Goal: Task Accomplishment & Management: Complete application form

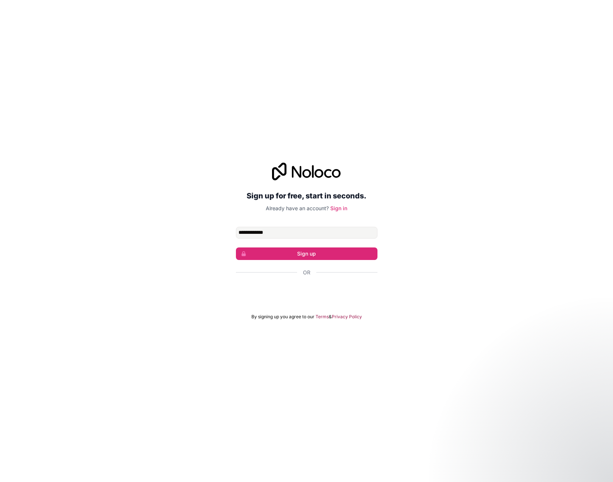
type input "**********"
click button "Sign up" at bounding box center [307, 254] width 142 height 13
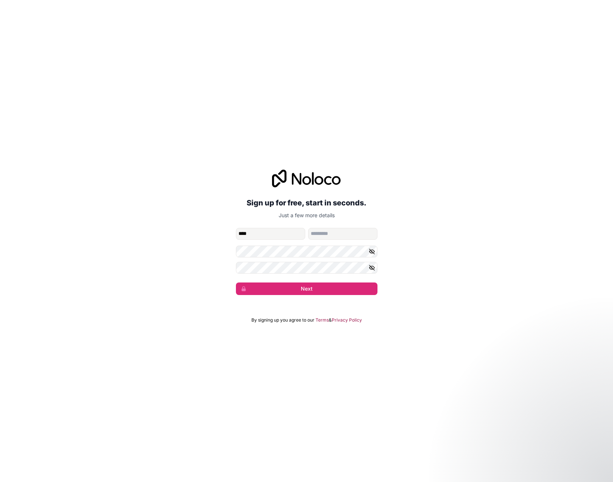
type input "****"
click at [312, 289] on button "Next" at bounding box center [307, 289] width 142 height 13
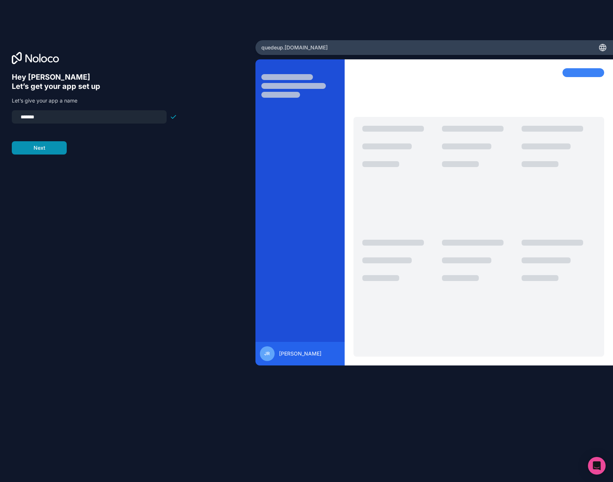
type input "*******"
click at [31, 145] on button "Next" at bounding box center [39, 147] width 55 height 13
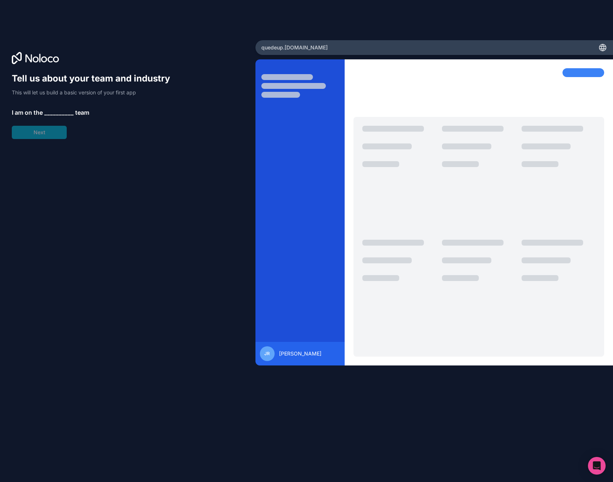
click at [48, 112] on span "__________" at bounding box center [59, 112] width 30 height 9
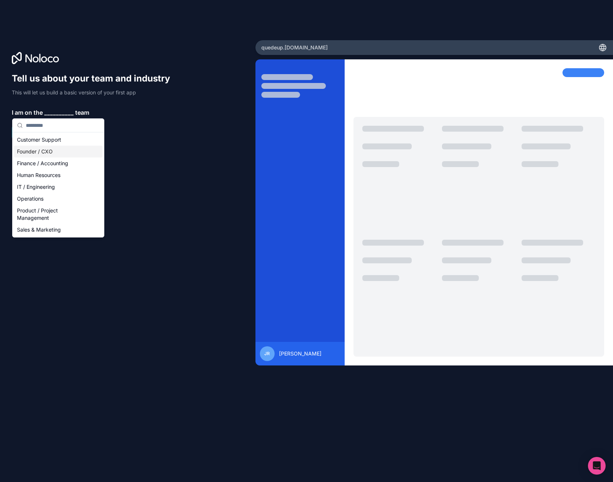
click at [44, 151] on div "Founder / CXO" at bounding box center [58, 152] width 89 height 12
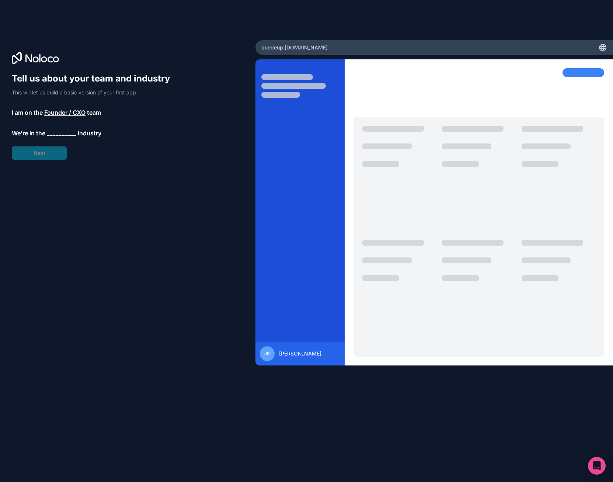
click at [56, 113] on span "Founder / CXO" at bounding box center [64, 112] width 41 height 9
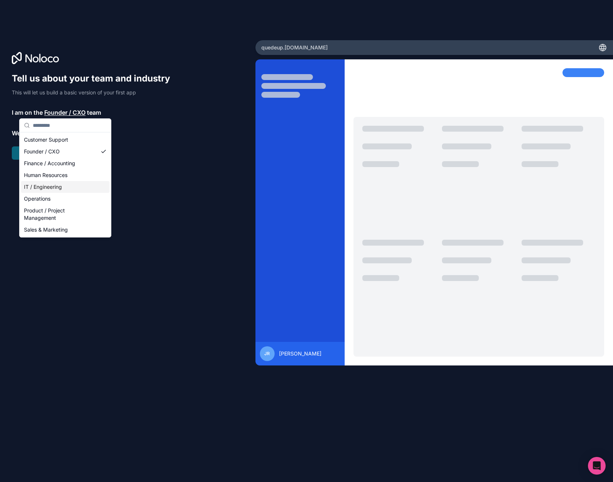
click at [34, 184] on div "IT / Engineering" at bounding box center [65, 187] width 89 height 12
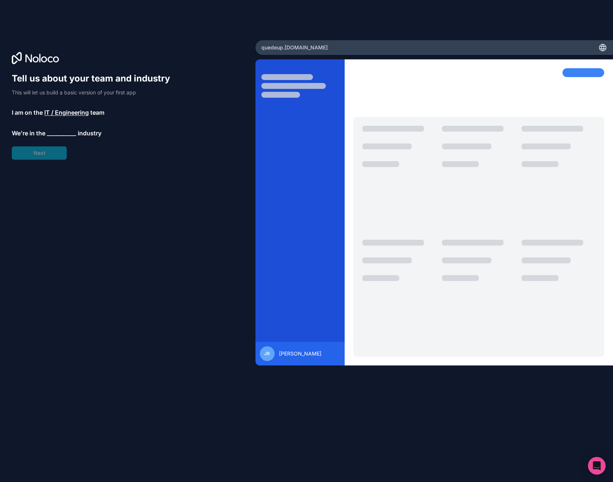
click at [51, 134] on span "__________" at bounding box center [62, 133] width 30 height 9
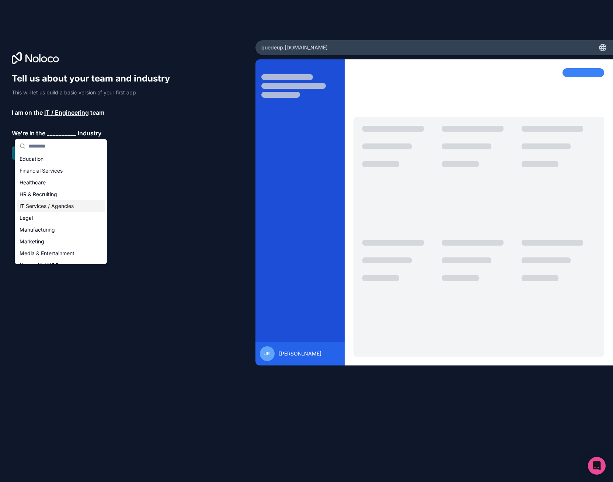
scroll to position [111, 0]
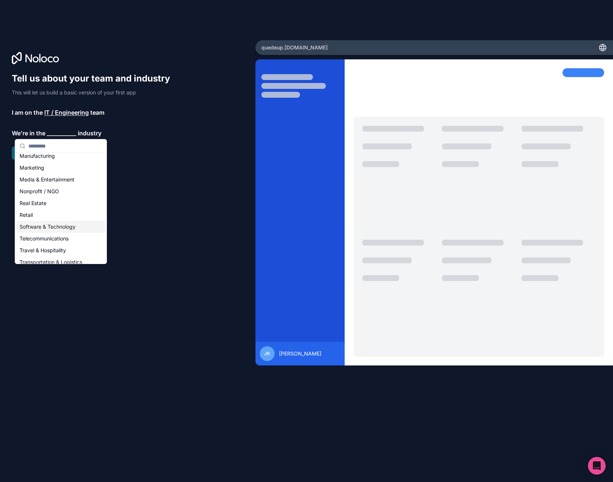
click at [56, 229] on div "Software & Technology" at bounding box center [61, 227] width 89 height 12
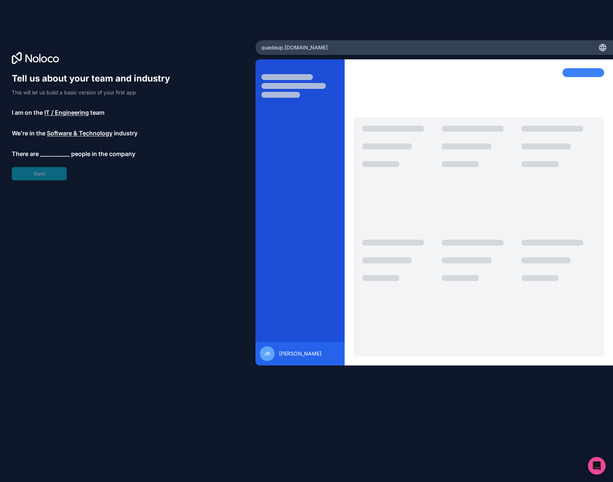
click at [51, 155] on span "__________" at bounding box center [55, 153] width 30 height 9
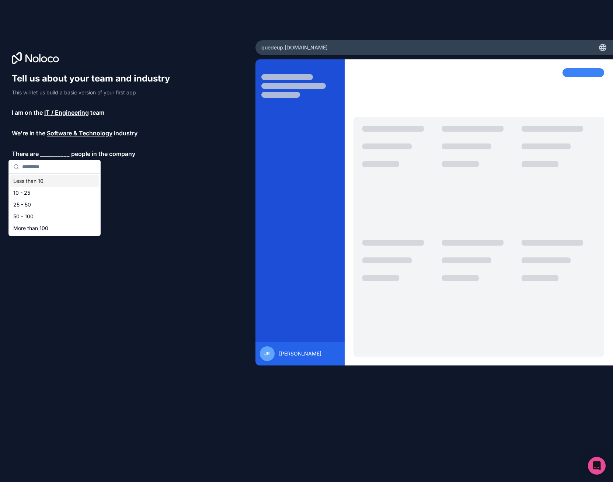
click at [46, 184] on div "Less than 10" at bounding box center [54, 181] width 89 height 12
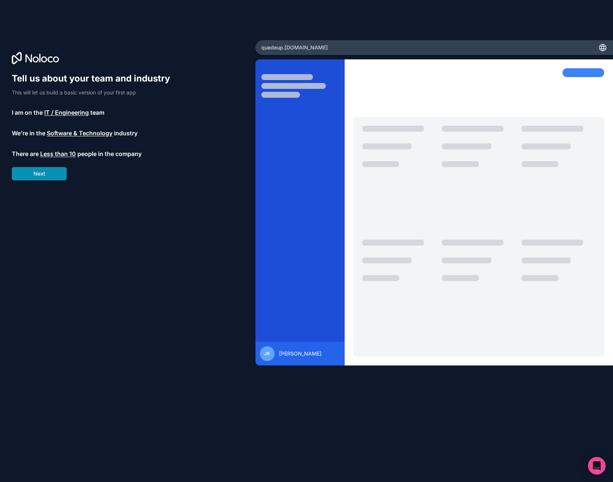
click at [44, 176] on button "Next" at bounding box center [39, 173] width 55 height 13
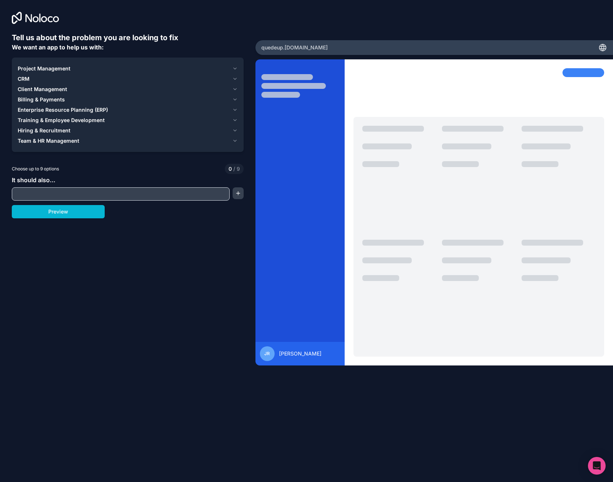
click at [60, 91] on span "Client Management" at bounding box center [42, 89] width 49 height 7
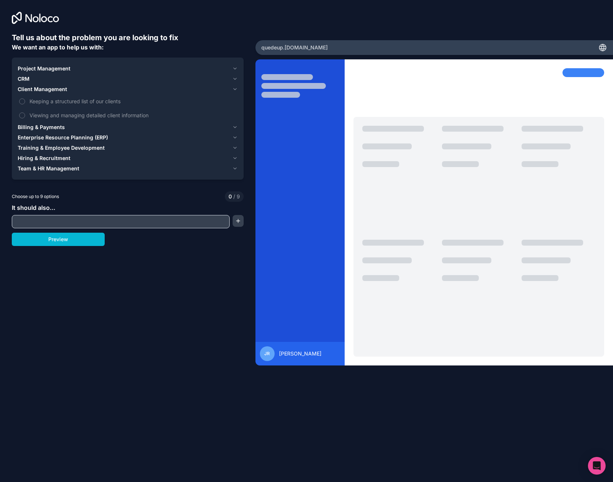
click at [53, 127] on span "Billing & Payments" at bounding box center [41, 127] width 47 height 7
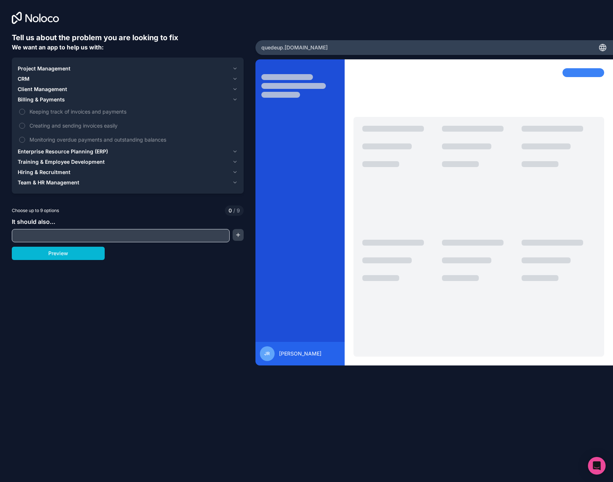
click at [46, 90] on span "Client Management" at bounding box center [42, 89] width 49 height 7
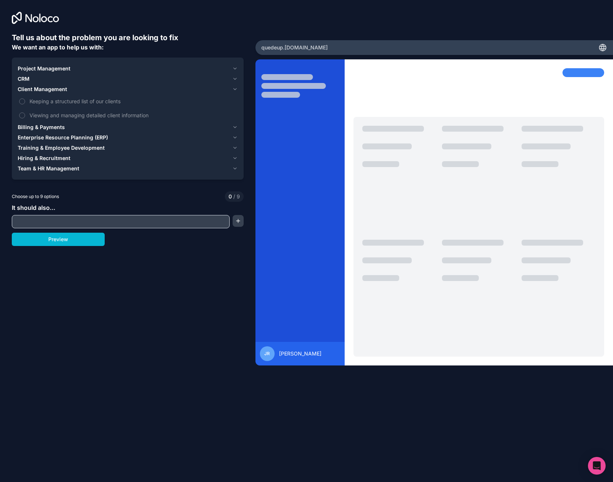
click at [45, 67] on span "Project Management" at bounding box center [44, 68] width 53 height 7
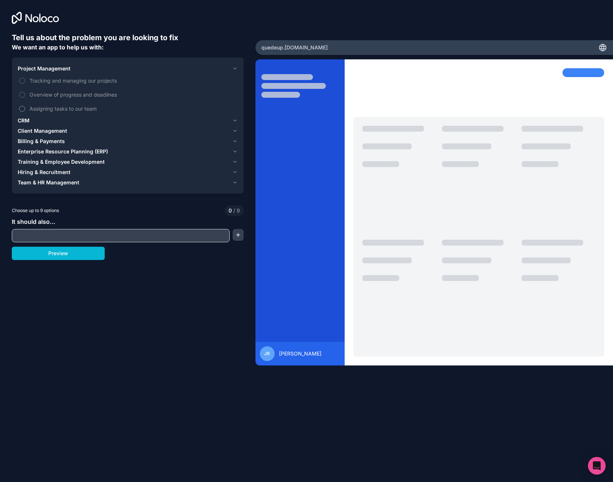
click at [29, 109] on label "Assigning tasks to our team" at bounding box center [128, 109] width 220 height 14
click at [25, 109] on button "Assigning tasks to our team" at bounding box center [22, 109] width 6 height 6
click at [24, 94] on button "Overview of progress and deadlines" at bounding box center [22, 95] width 6 height 6
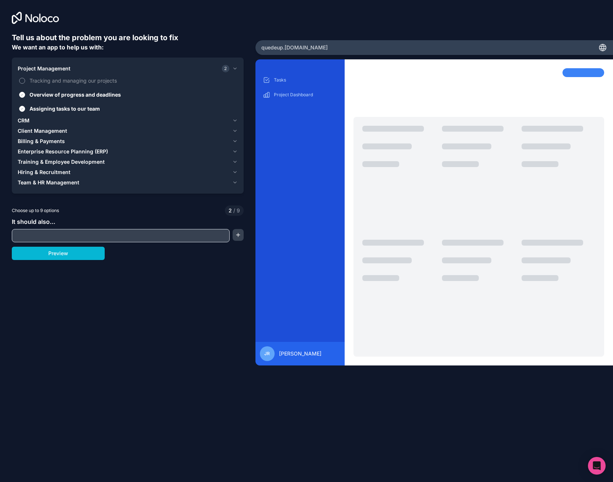
click at [22, 77] on label "Tracking and managing our projects" at bounding box center [128, 81] width 220 height 14
click at [22, 78] on button "Tracking and managing our projects" at bounding box center [22, 81] width 6 height 6
click at [38, 131] on span "Client Management" at bounding box center [42, 130] width 49 height 7
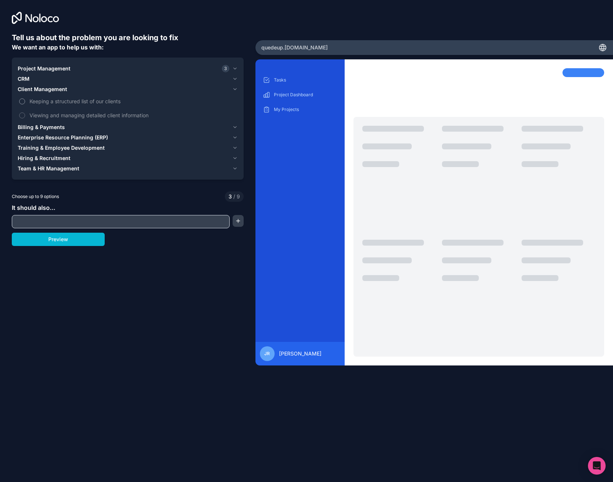
click at [23, 101] on button "Keeping a structured list of our clients" at bounding box center [22, 101] width 6 height 6
click at [25, 114] on label "Viewing and managing detailed client information" at bounding box center [128, 115] width 220 height 14
click at [25, 114] on button "Viewing and managing detailed client information" at bounding box center [22, 116] width 6 height 6
click at [27, 77] on span "CRM" at bounding box center [24, 78] width 12 height 7
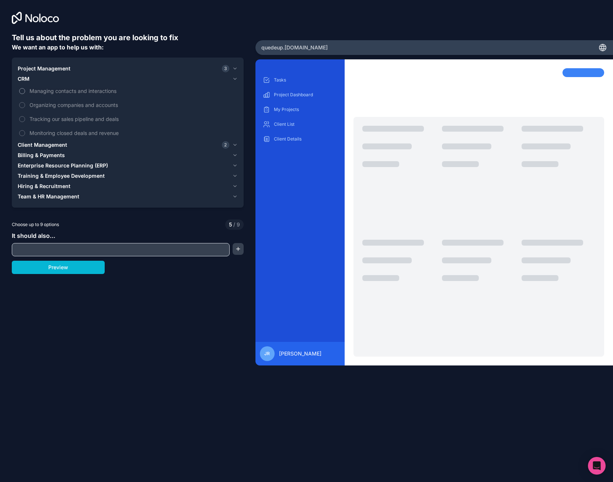
click at [27, 91] on label "Managing contacts and interactions" at bounding box center [128, 91] width 220 height 14
click at [25, 91] on button "Managing contacts and interactions" at bounding box center [22, 91] width 6 height 6
click at [25, 103] on label "Organizing companies and accounts" at bounding box center [128, 105] width 220 height 14
click at [25, 103] on button "Organizing companies and accounts" at bounding box center [22, 105] width 6 height 6
click at [21, 116] on label "Tracking our sales pipeline and deals" at bounding box center [128, 119] width 220 height 14
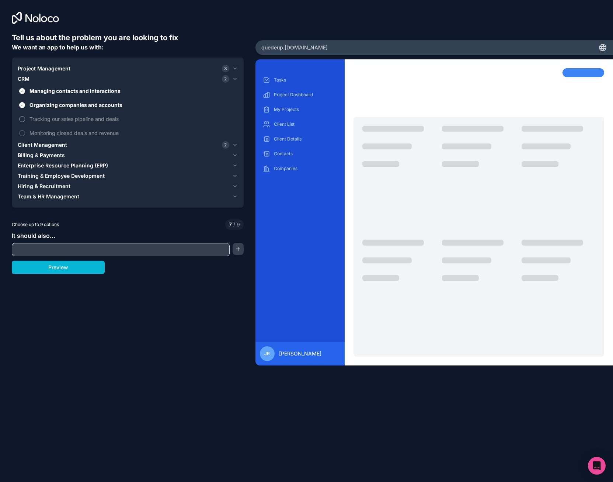
click at [21, 116] on button "Tracking our sales pipeline and deals" at bounding box center [22, 119] width 6 height 6
click at [22, 132] on button "Monitoring closed deals and revenue" at bounding box center [22, 133] width 6 height 6
click at [27, 158] on span "Billing & Payments" at bounding box center [41, 155] width 47 height 7
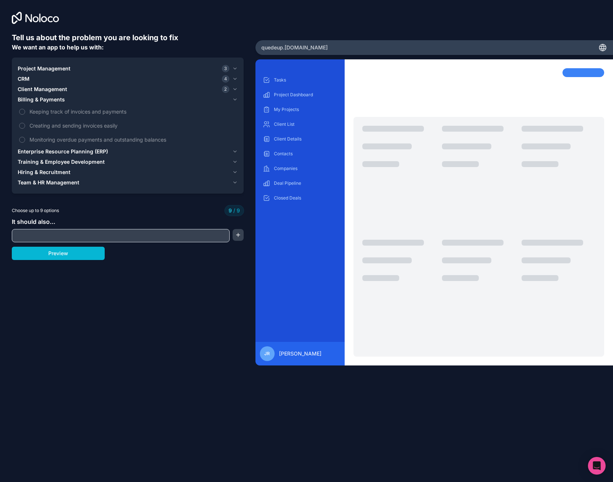
click at [28, 150] on span "Enterprise Resource Planning (ERP)" at bounding box center [63, 151] width 90 height 7
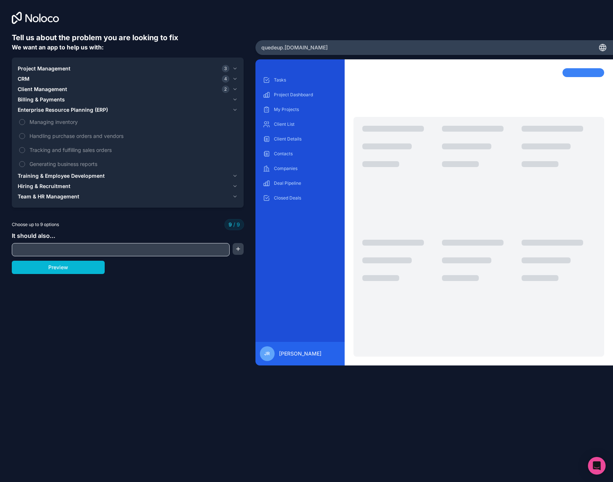
click at [46, 249] on input "text" at bounding box center [121, 250] width 214 height 10
click at [236, 250] on button "button" at bounding box center [238, 249] width 11 height 12
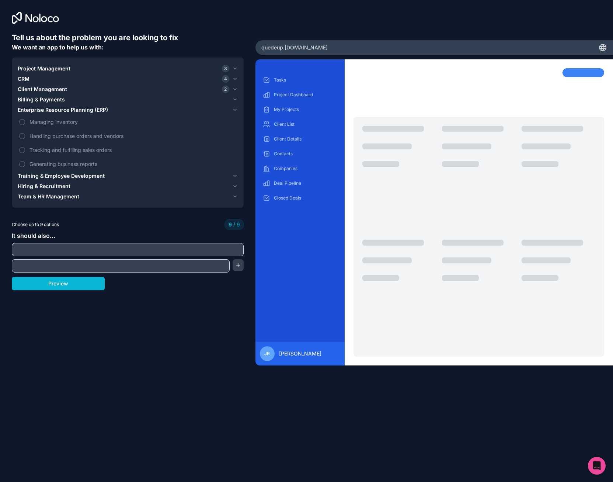
click at [68, 247] on input "text" at bounding box center [128, 250] width 228 height 10
type input "**********"
click at [49, 286] on button "Preview" at bounding box center [58, 283] width 93 height 13
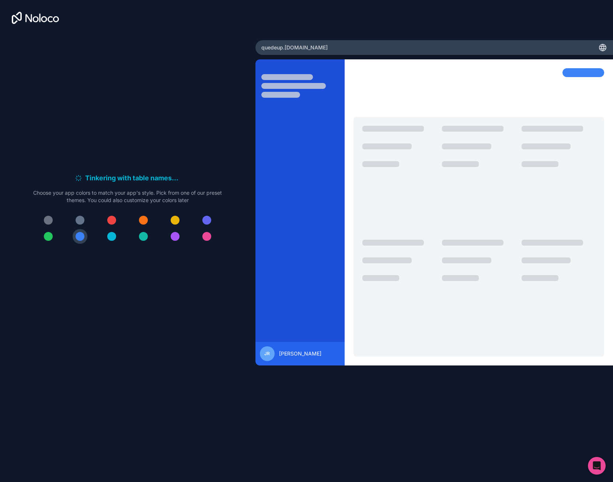
click at [142, 236] on div at bounding box center [143, 236] width 9 height 9
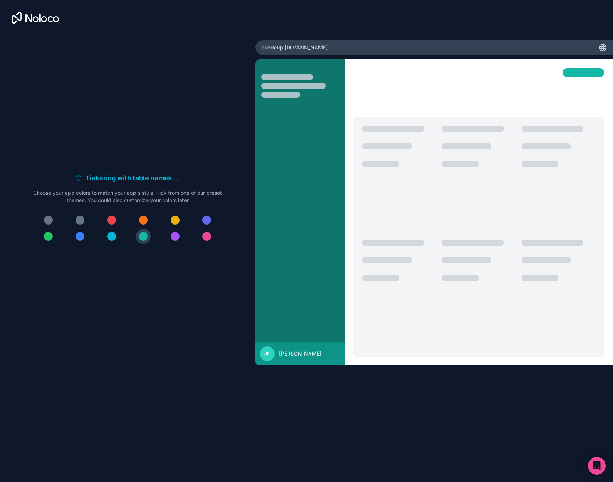
click at [115, 235] on div at bounding box center [111, 236] width 9 height 9
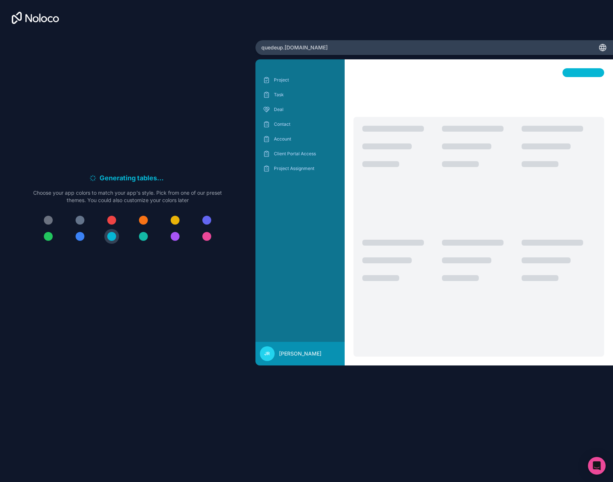
click at [81, 218] on div at bounding box center [80, 220] width 9 height 9
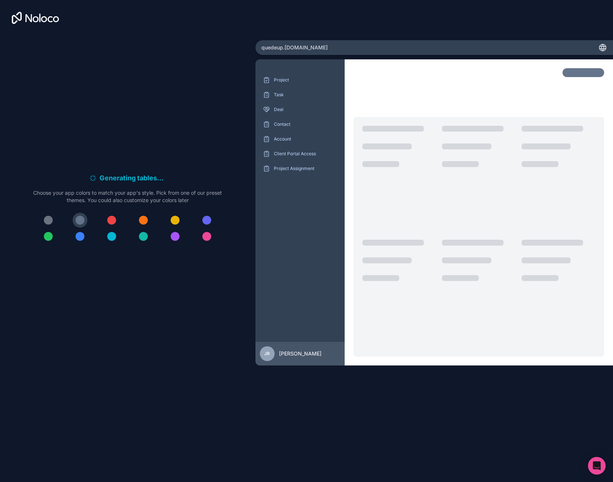
click at [48, 222] on div at bounding box center [48, 220] width 9 height 9
click at [79, 236] on div at bounding box center [80, 236] width 9 height 9
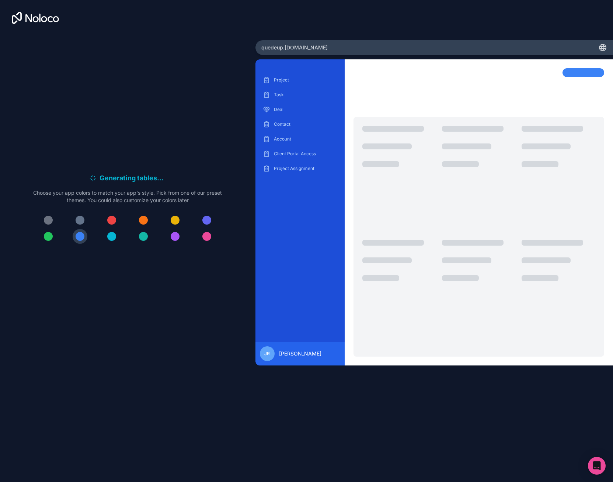
click at [48, 229] on button at bounding box center [48, 236] width 15 height 15
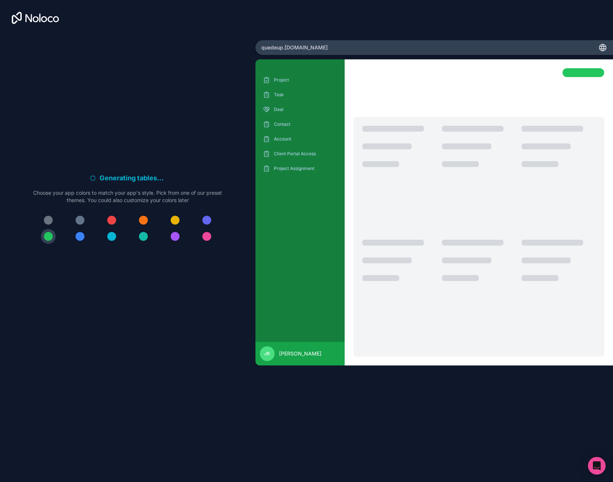
click at [82, 237] on div at bounding box center [80, 236] width 9 height 9
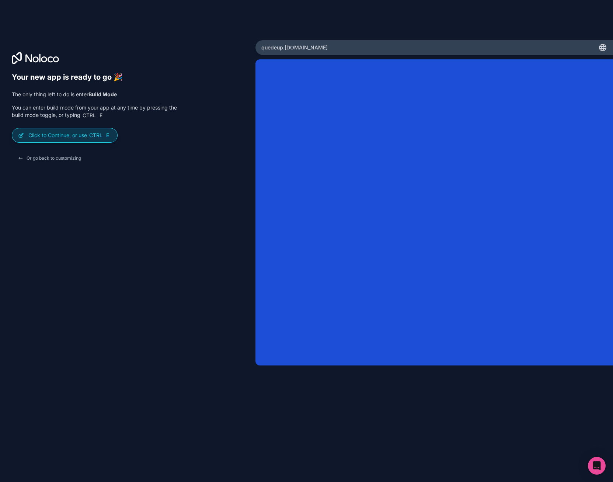
click at [68, 136] on p "Click to Continue, or use Ctrl E" at bounding box center [69, 135] width 83 height 7
